Goal: Task Accomplishment & Management: Manage account settings

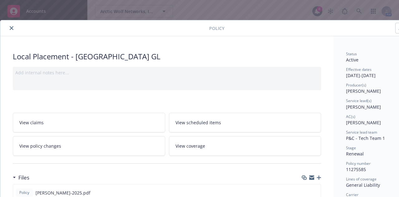
drag, startPoint x: 9, startPoint y: 24, endPoint x: 13, endPoint y: 29, distance: 6.1
click at [13, 29] on div at bounding box center [106, 27] width 207 height 7
click at [13, 29] on icon "close" at bounding box center [12, 28] width 4 height 4
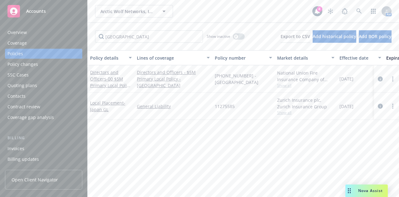
click at [182, 17] on div "Arctic Wolf Networks, Inc. Arctic Wolf Networks, Inc." at bounding box center [204, 11] width 218 height 12
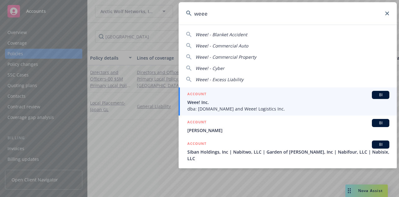
type input "weee"
click at [221, 102] on span "Weee! Inc." at bounding box center [289, 102] width 202 height 7
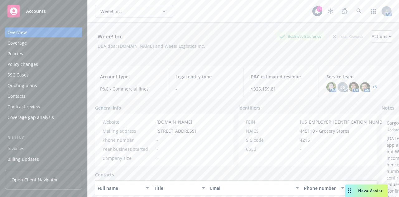
click at [44, 149] on div "Invoices" at bounding box center [43, 149] width 72 height 10
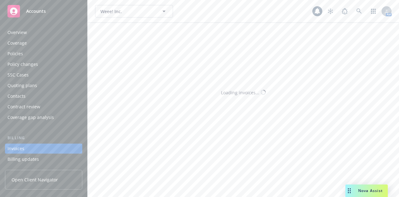
scroll to position [40, 0]
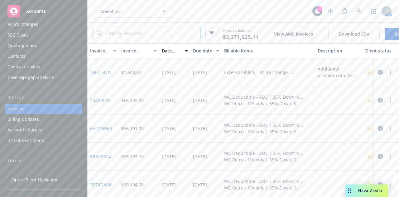
click at [125, 27] on input "search" at bounding box center [151, 33] width 99 height 12
paste input "E7FB8E87"
type input "E7FB8E87"
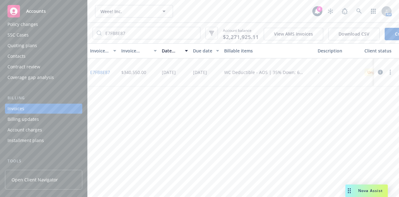
click at [99, 73] on link "E7FB8E87" at bounding box center [100, 72] width 20 height 7
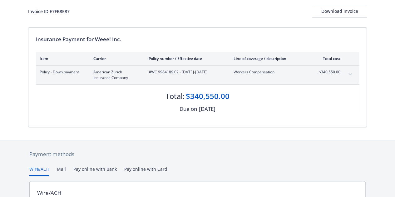
scroll to position [42, 0]
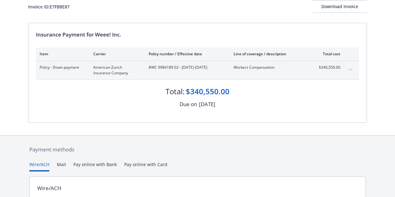
click at [349, 69] on icon "expand content" at bounding box center [350, 69] width 4 height 2
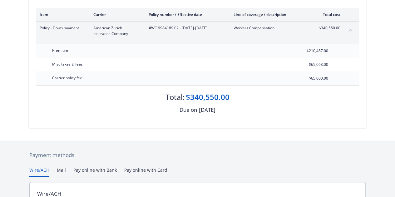
scroll to position [88, 0]
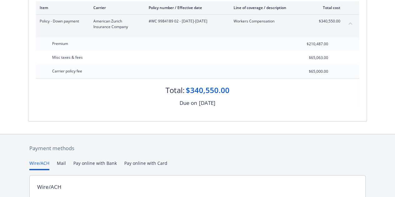
click at [175, 144] on div "Payment methods" at bounding box center [197, 148] width 336 height 8
click at [351, 22] on icon "collapse content" at bounding box center [350, 23] width 4 height 2
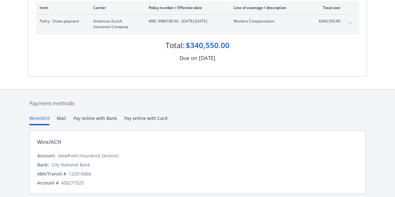
click at [351, 22] on icon "expand content" at bounding box center [350, 23] width 4 height 2
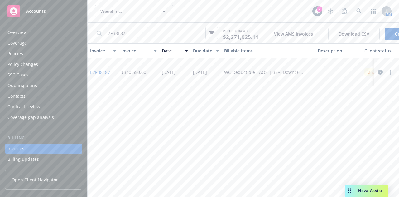
scroll to position [40, 0]
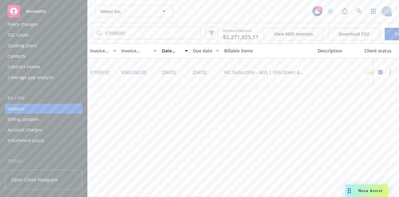
drag, startPoint x: 0, startPoint y: 0, endPoint x: 125, endPoint y: 109, distance: 166.1
click at [125, 109] on div "Invoice ID Invoice amount Date issued Due date Billable items Description Clien…" at bounding box center [244, 120] width 312 height 154
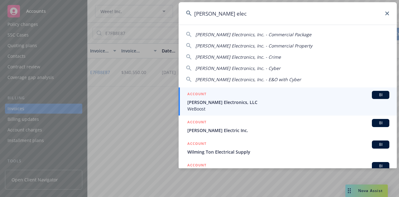
type input "wilson elec"
click at [230, 94] on div "ACCOUNT BI" at bounding box center [289, 95] width 202 height 8
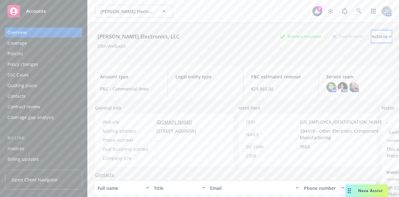
click at [372, 38] on div "Actions" at bounding box center [382, 37] width 20 height 12
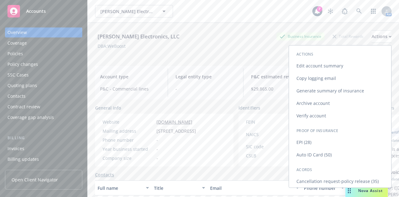
click at [328, 68] on link "Edit account summary" at bounding box center [340, 66] width 102 height 12
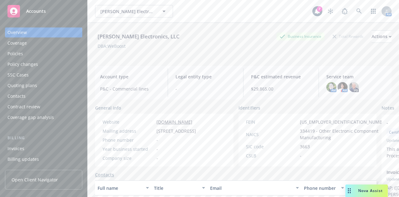
select select "US"
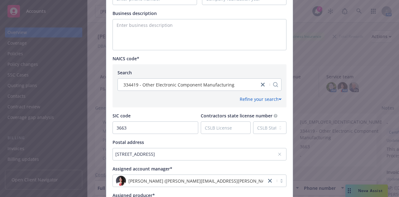
scroll to position [310, 0]
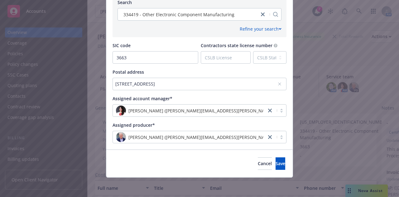
click at [151, 83] on div "2890 E Cottonwood Parkway, Suite 200, Cottonwood Heights, UT, 84121, USA" at bounding box center [196, 84] width 162 height 7
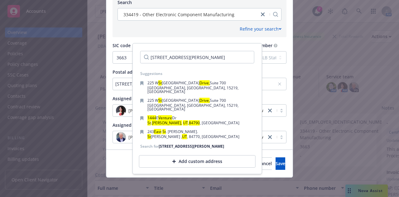
scroll to position [0, 1]
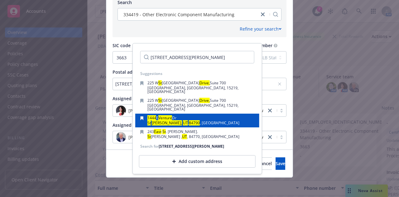
type input "1444 East Venture Drive, St George, UT 84790"
click at [190, 116] on div "1444 E Venture Dr" at bounding box center [194, 118] width 92 height 5
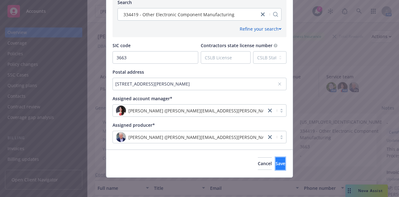
click at [276, 164] on span "Save" at bounding box center [281, 163] width 10 height 6
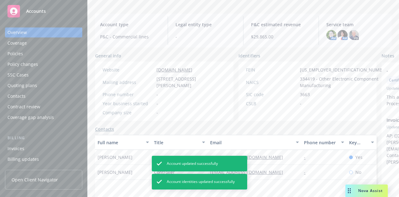
scroll to position [64, 0]
